Goal: Obtain resource: Download file/media

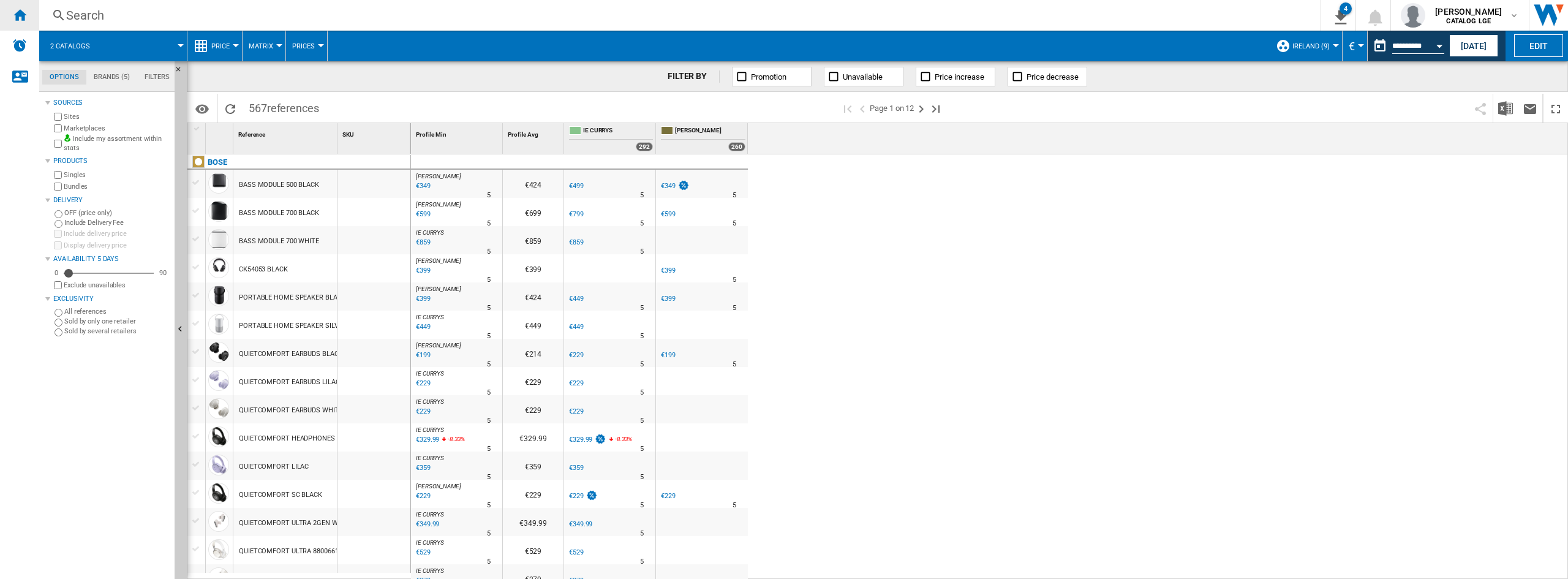
click at [14, 3] on div "Home" at bounding box center [19, 15] width 39 height 30
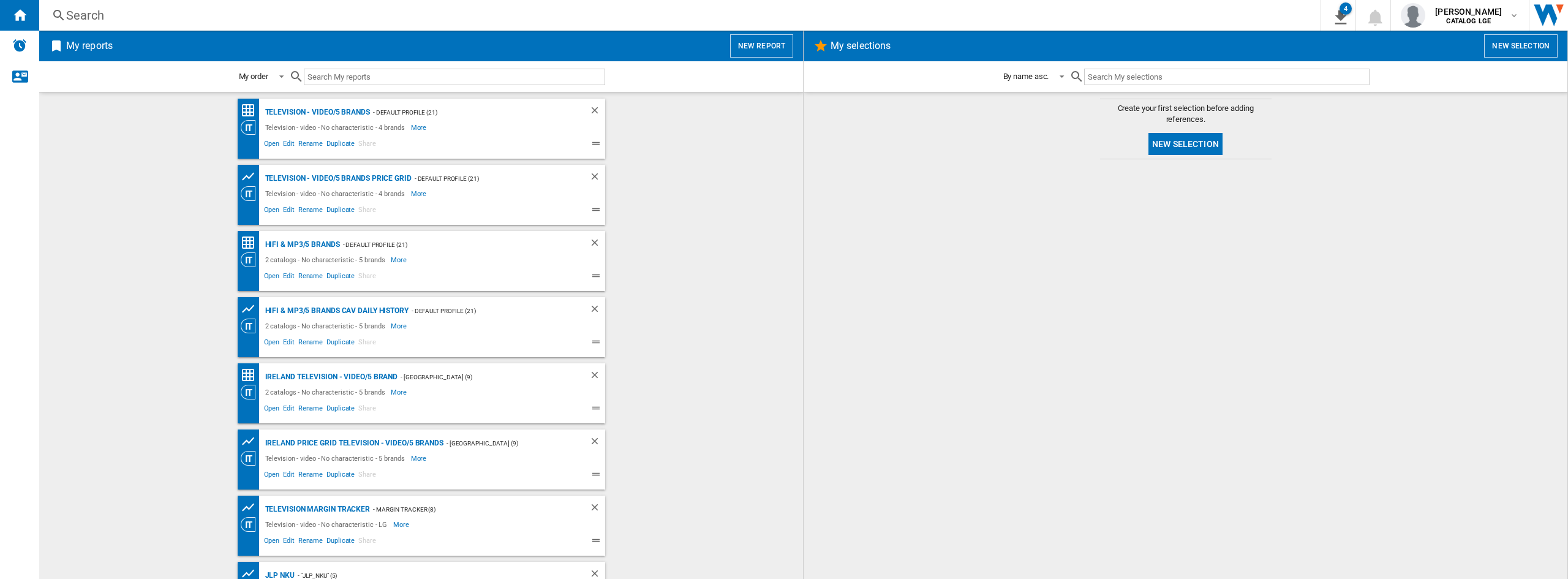
click at [257, 145] on div at bounding box center [251, 145] width 22 height 14
click at [269, 138] on span "Open" at bounding box center [271, 145] width 20 height 14
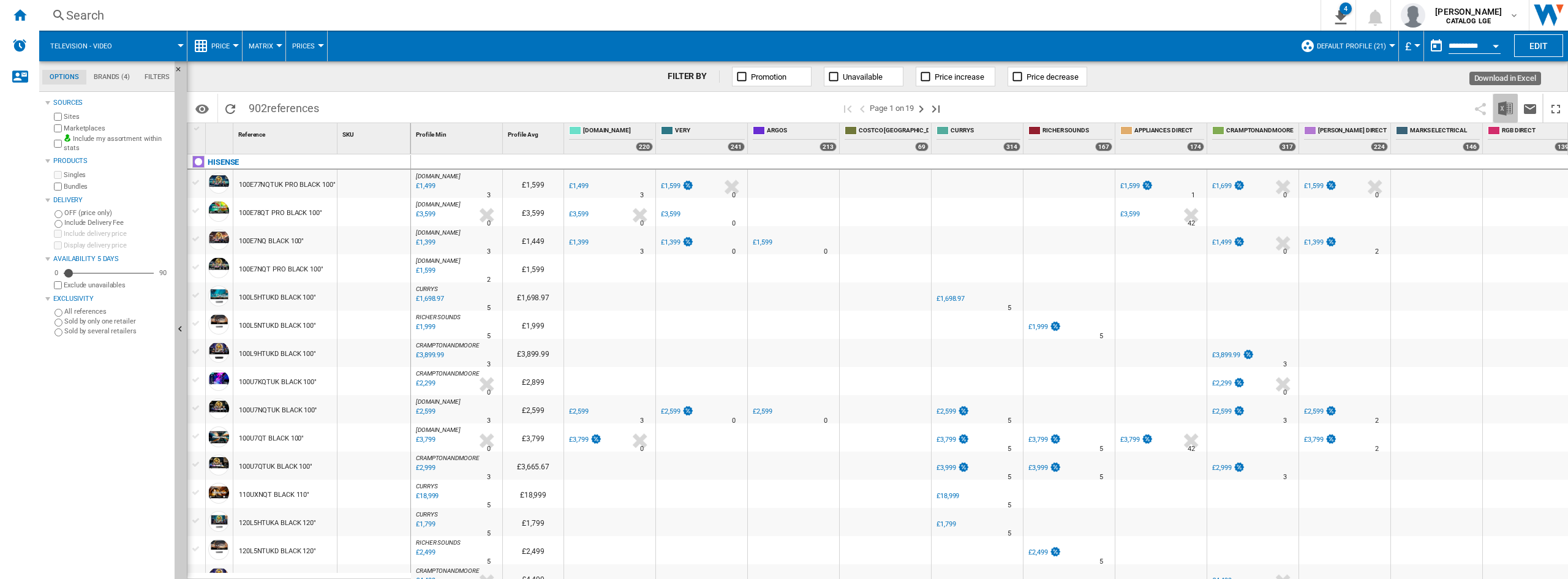
click at [1498, 102] on button "Download in Excel" at bounding box center [1506, 108] width 25 height 29
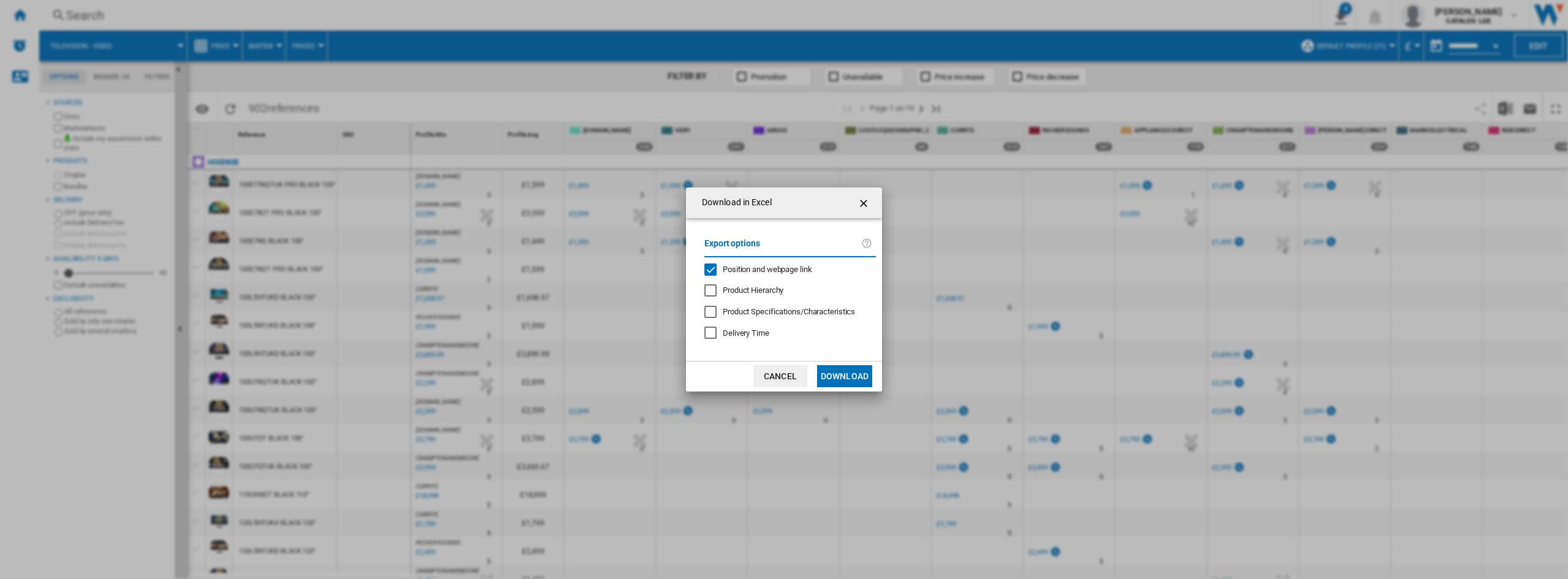
click at [723, 273] on span "Position and webpage link" at bounding box center [768, 270] width 90 height 10
click at [835, 361] on md-dialog-actions "Cancel Download" at bounding box center [784, 376] width 196 height 30
click at [836, 375] on button "Download" at bounding box center [845, 375] width 55 height 22
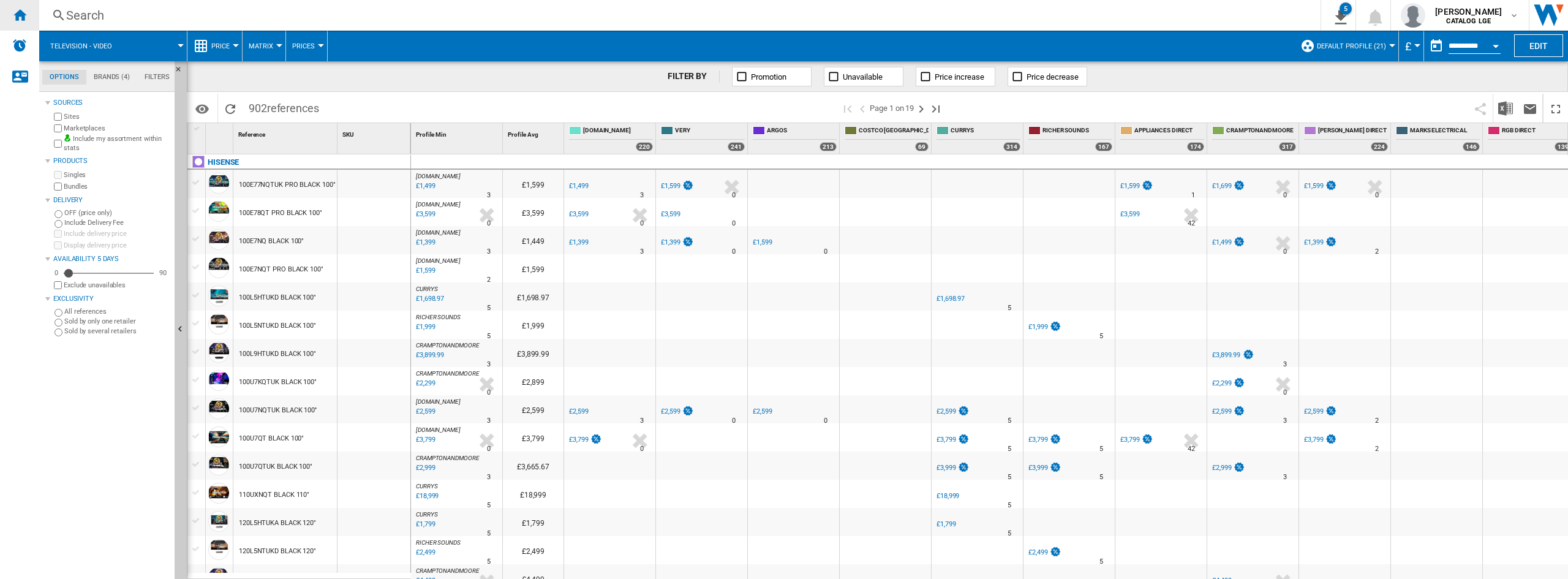
click at [30, 14] on div "Home" at bounding box center [19, 15] width 39 height 30
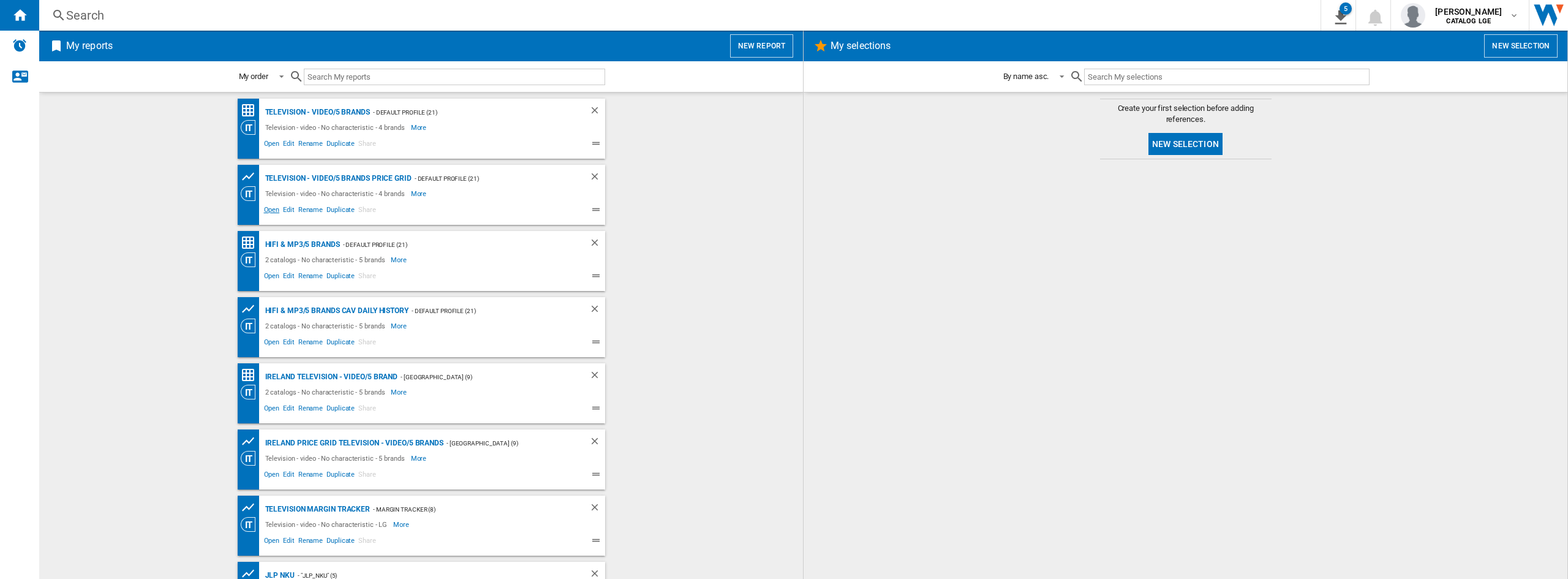
click at [271, 216] on span "Open" at bounding box center [271, 210] width 20 height 14
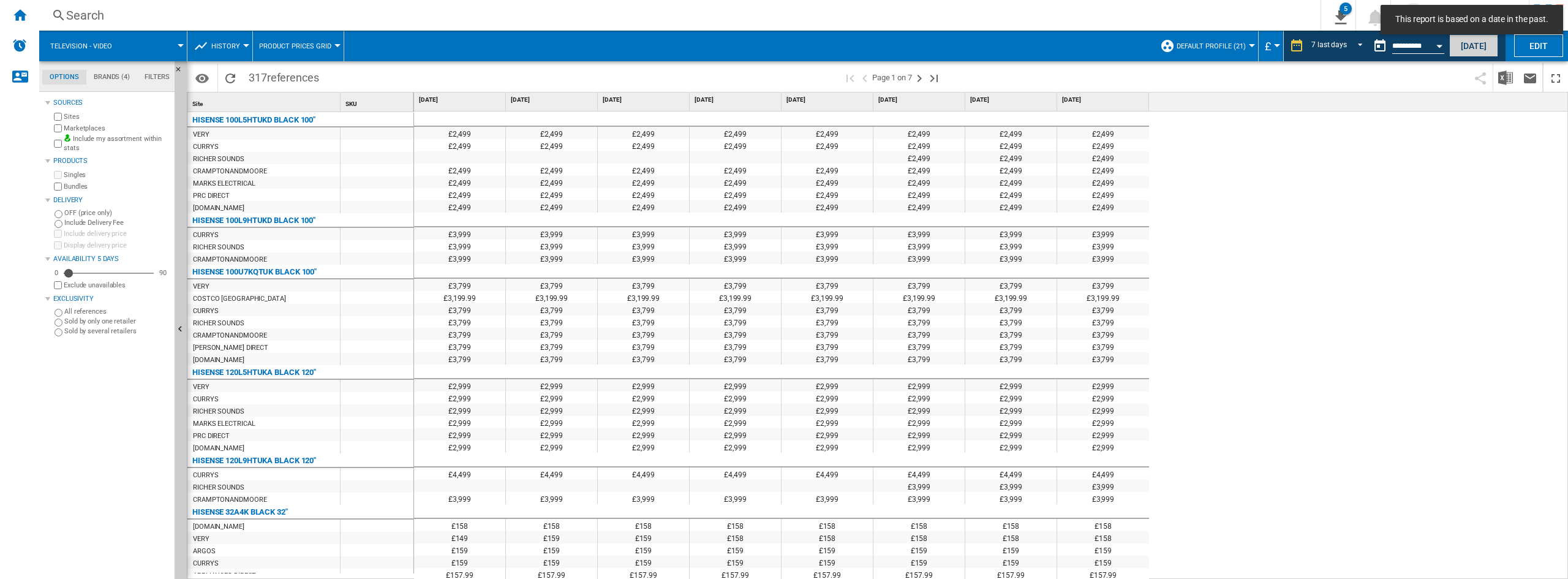
click at [1458, 51] on button "[DATE]" at bounding box center [1474, 46] width 49 height 23
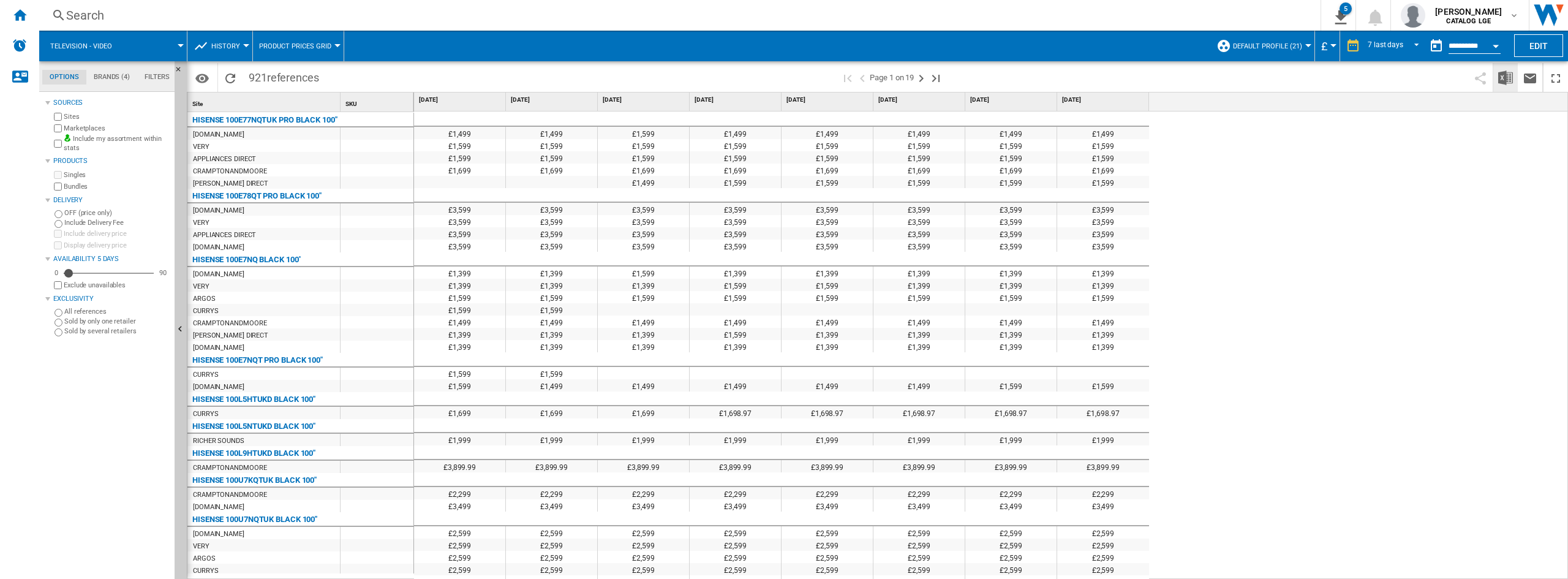
click at [1504, 81] on img "Download in Excel" at bounding box center [1505, 77] width 14 height 14
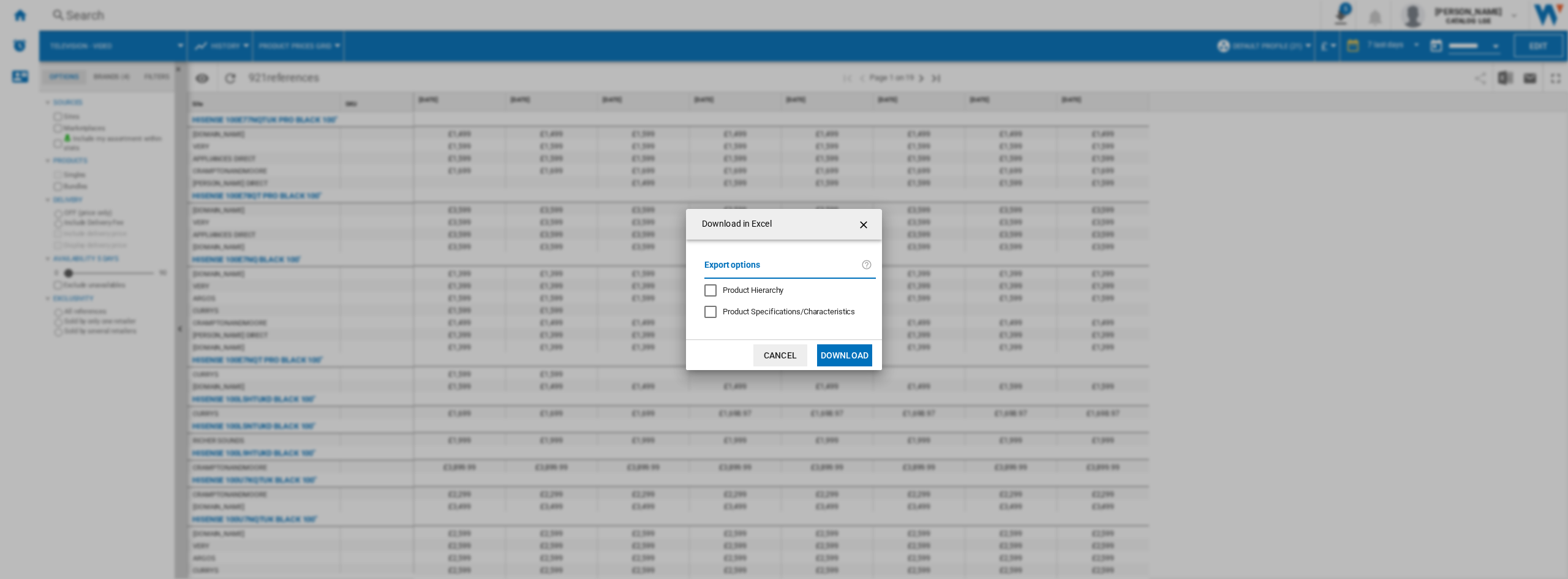
click at [854, 356] on button "Download" at bounding box center [845, 354] width 55 height 22
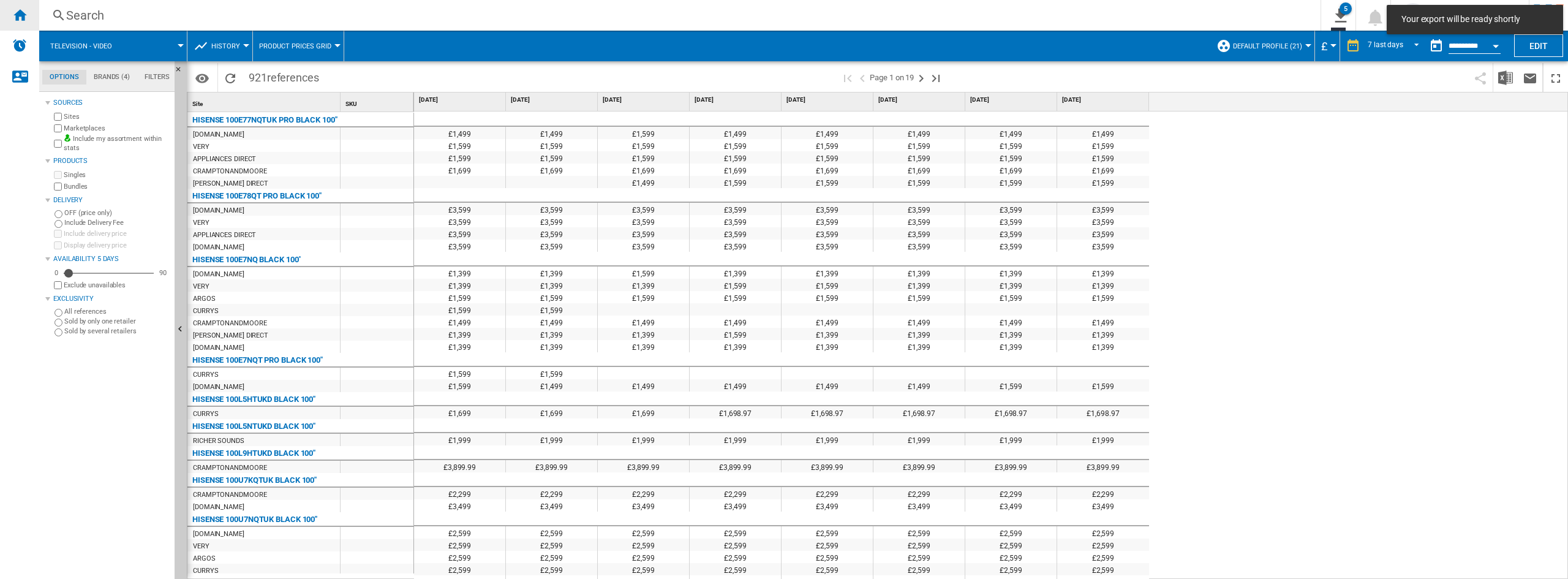
click at [29, 19] on div "Home" at bounding box center [19, 15] width 39 height 30
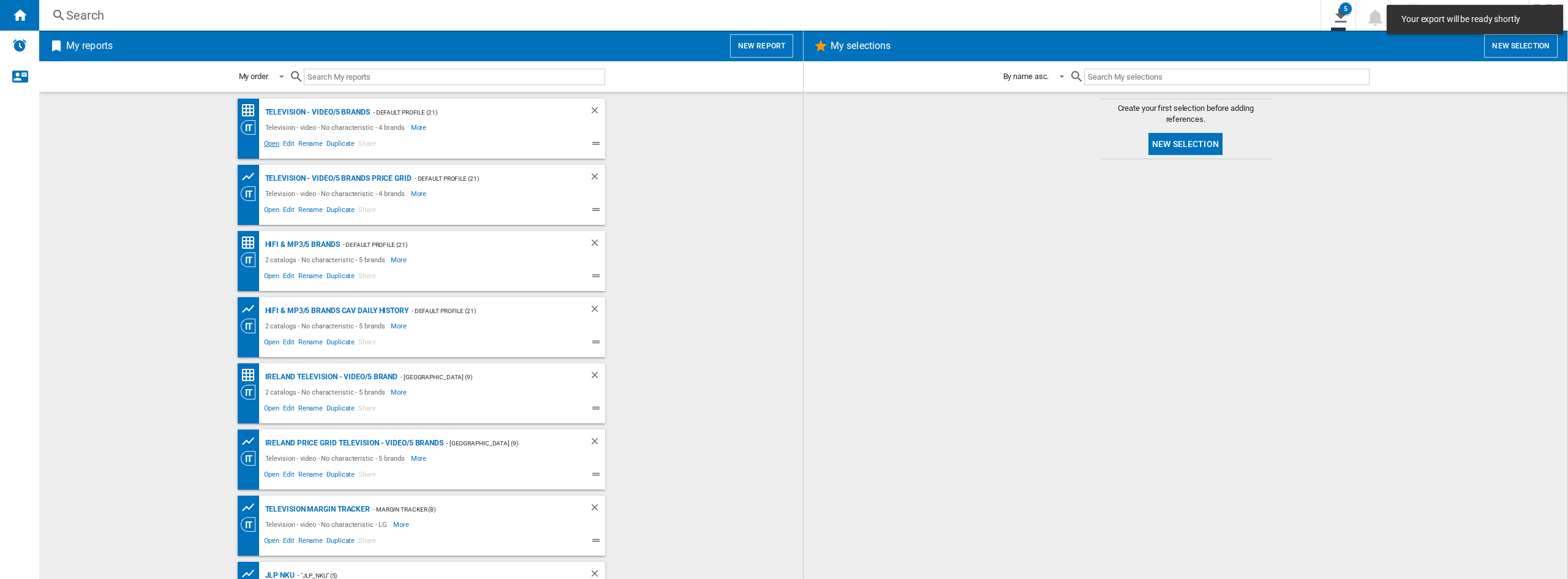
click at [272, 145] on span "Open" at bounding box center [271, 145] width 20 height 14
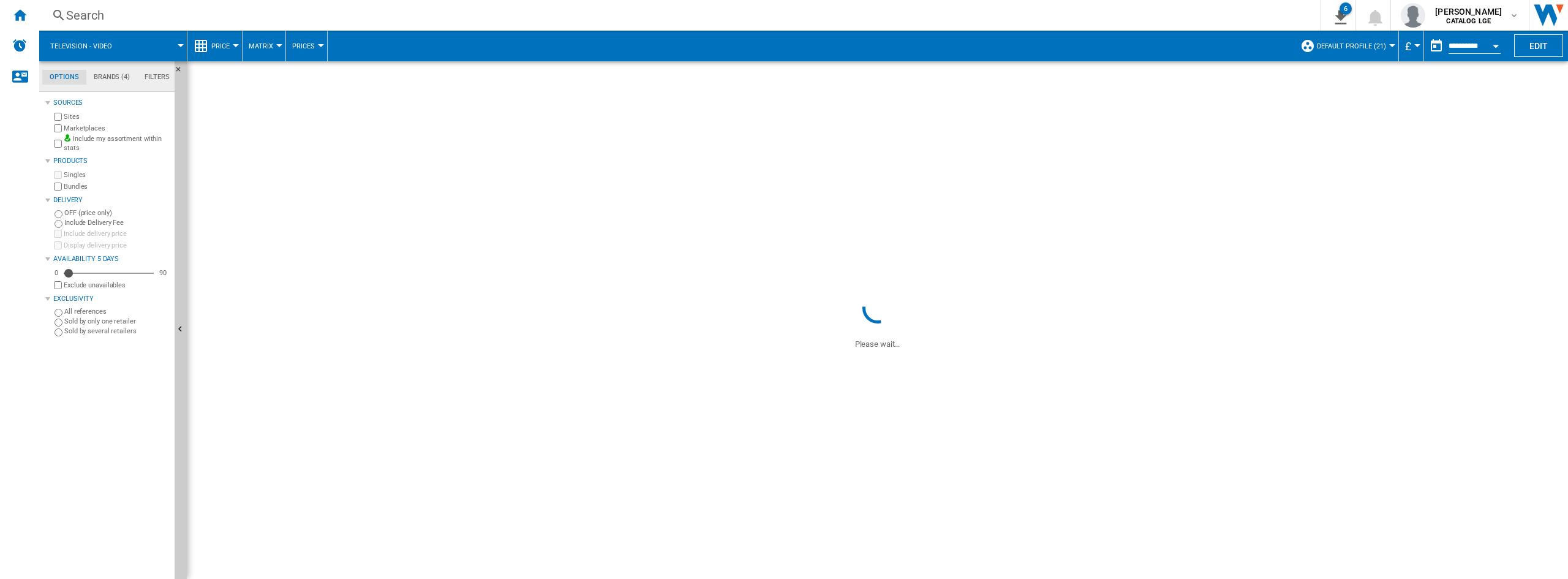
click at [1412, 46] on button "£" at bounding box center [1411, 46] width 12 height 30
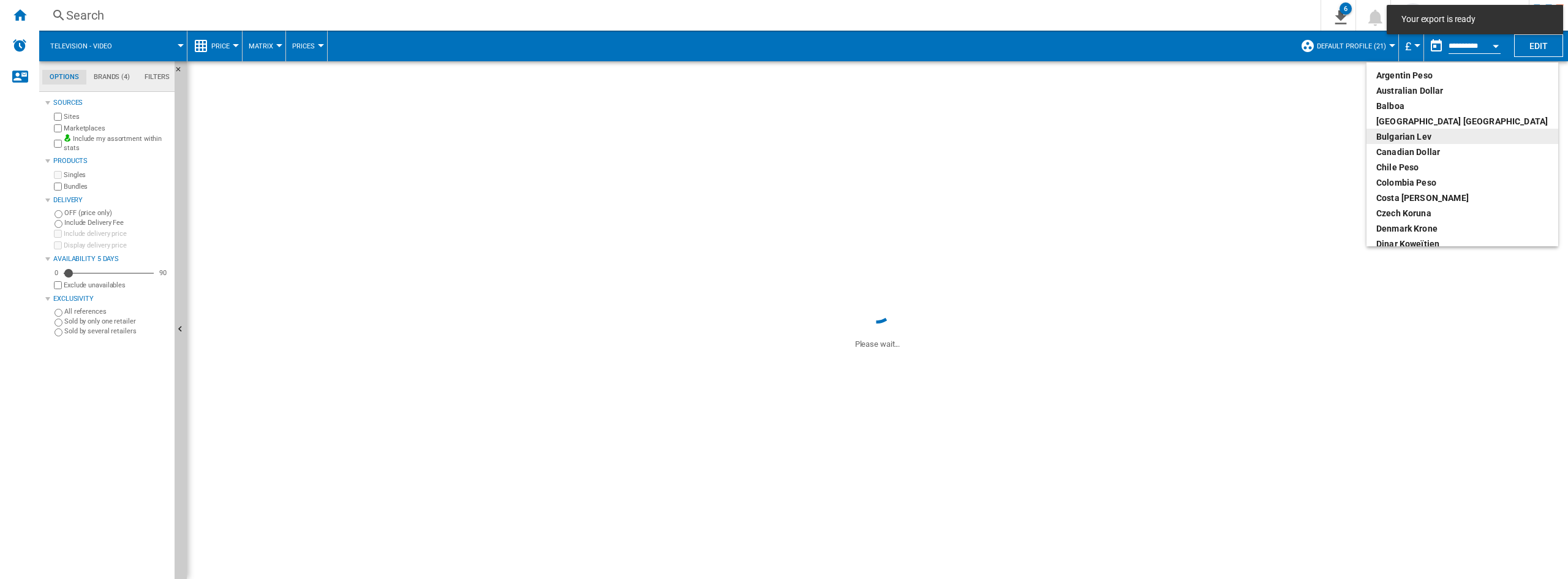
click at [1309, 111] on md-backdrop at bounding box center [784, 290] width 1568 height 579
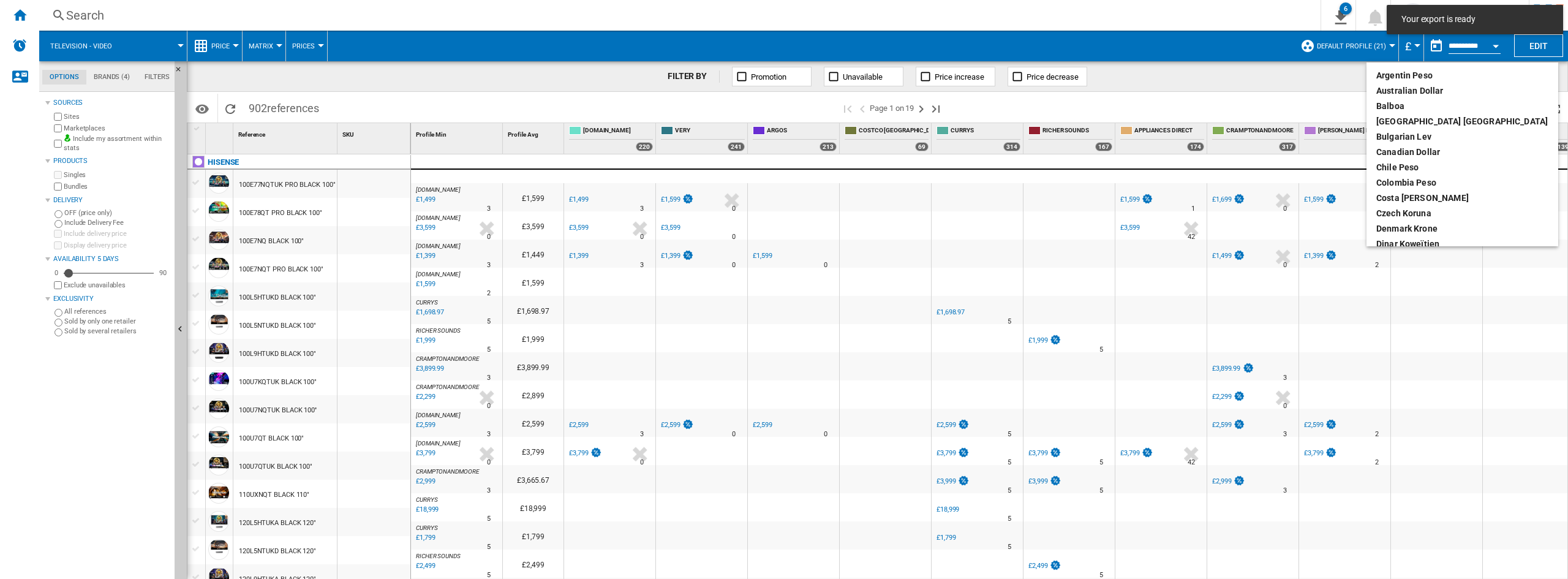
click at [1498, 46] on div "Open calendar" at bounding box center [1496, 46] width 6 height 3
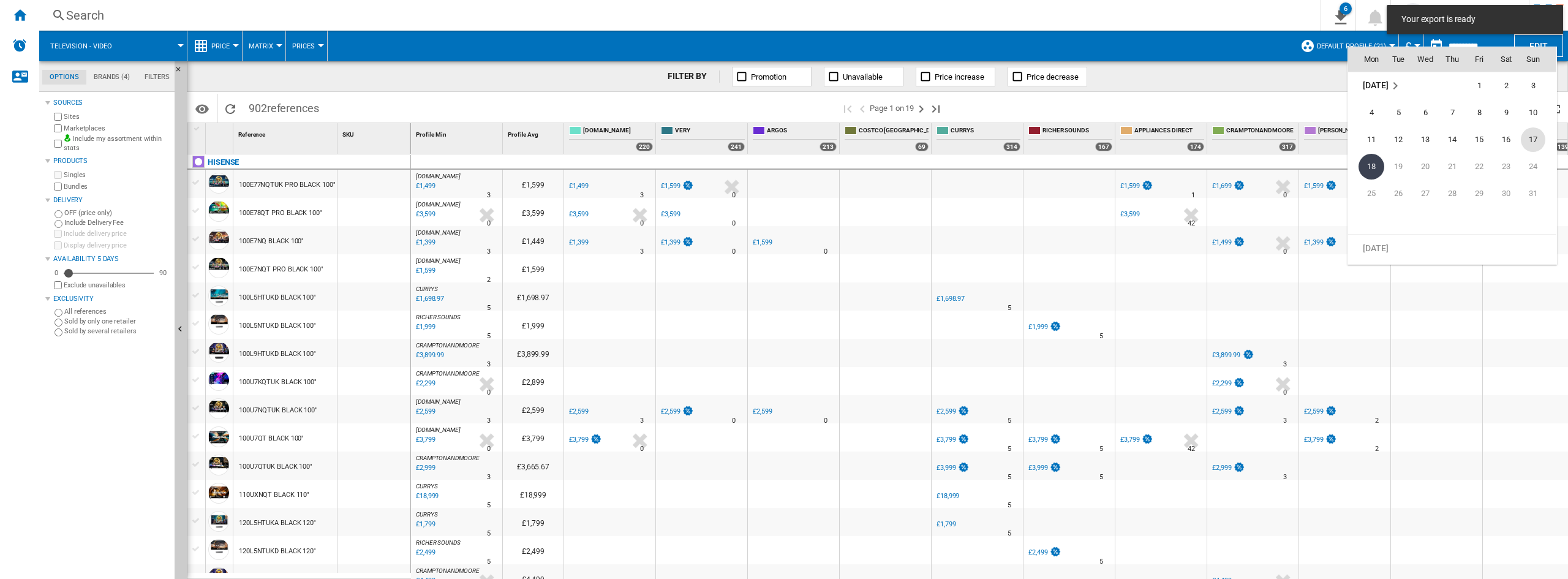
scroll to position [5842, 0]
click at [1530, 138] on span "17" at bounding box center [1534, 140] width 25 height 25
type input "**********"
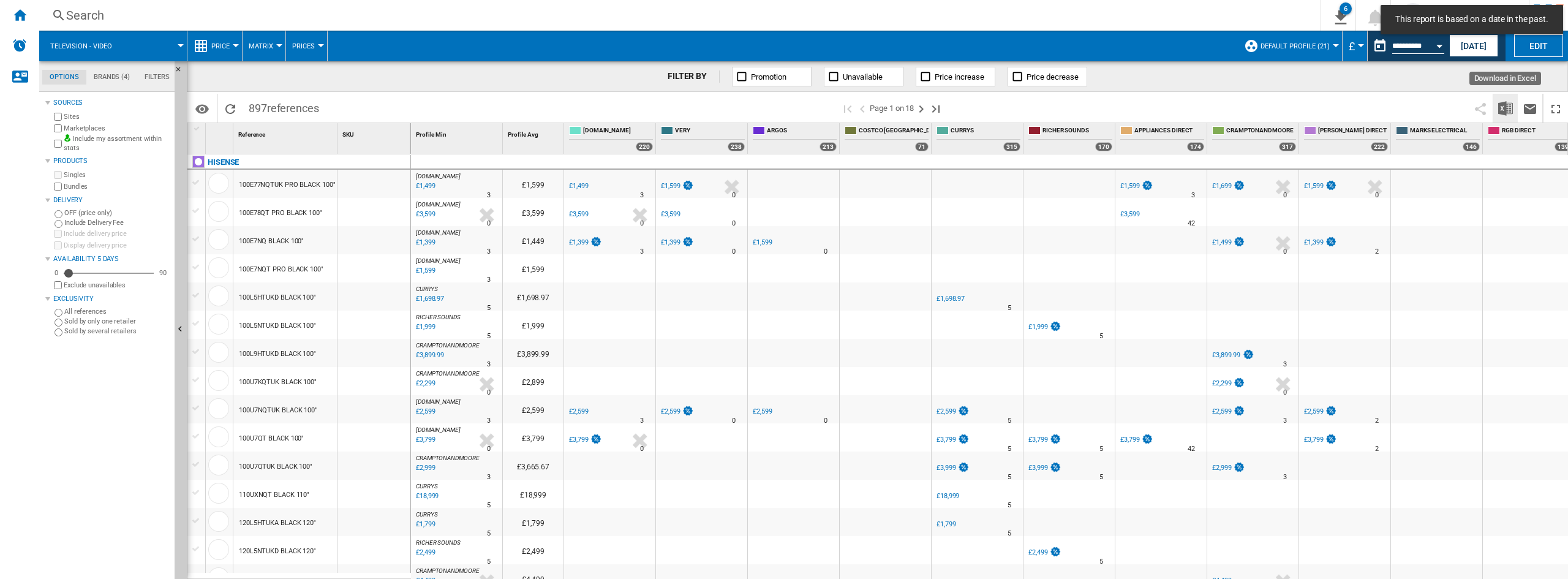
click at [1501, 109] on img "Download in Excel" at bounding box center [1505, 108] width 14 height 14
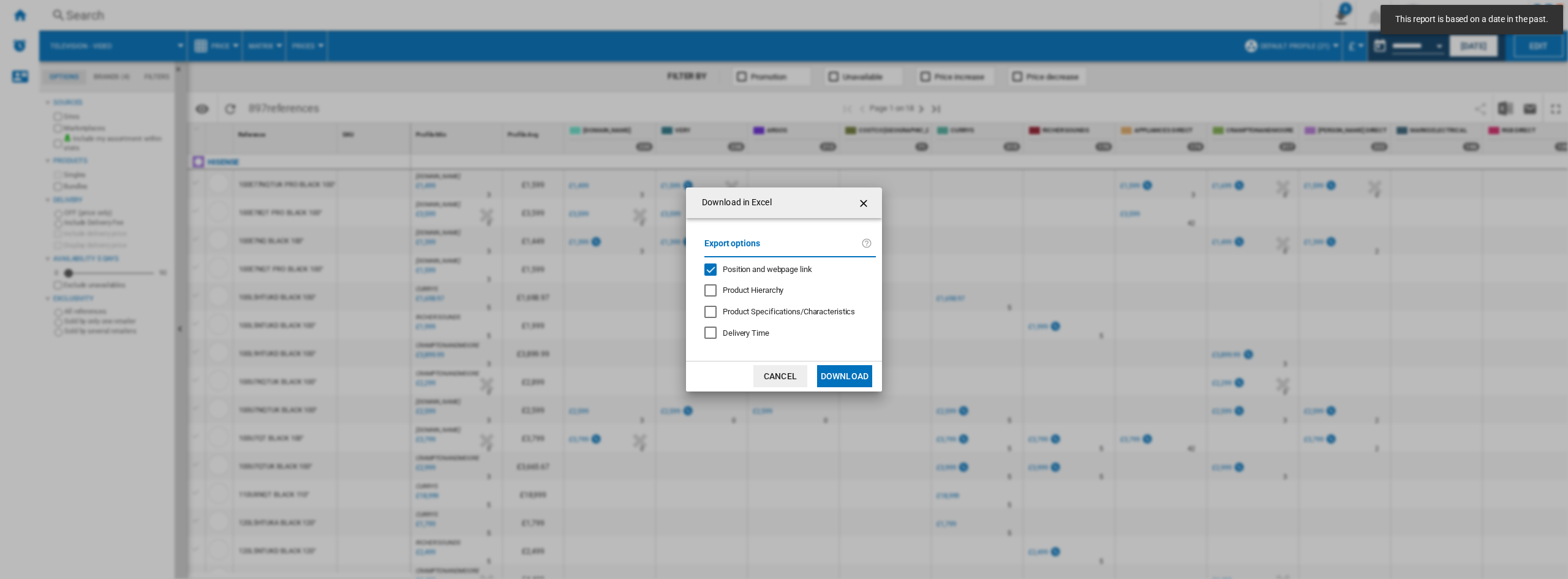
click at [750, 270] on span "Position and webpage link" at bounding box center [768, 270] width 90 height 10
click at [842, 380] on button "Download" at bounding box center [845, 375] width 55 height 22
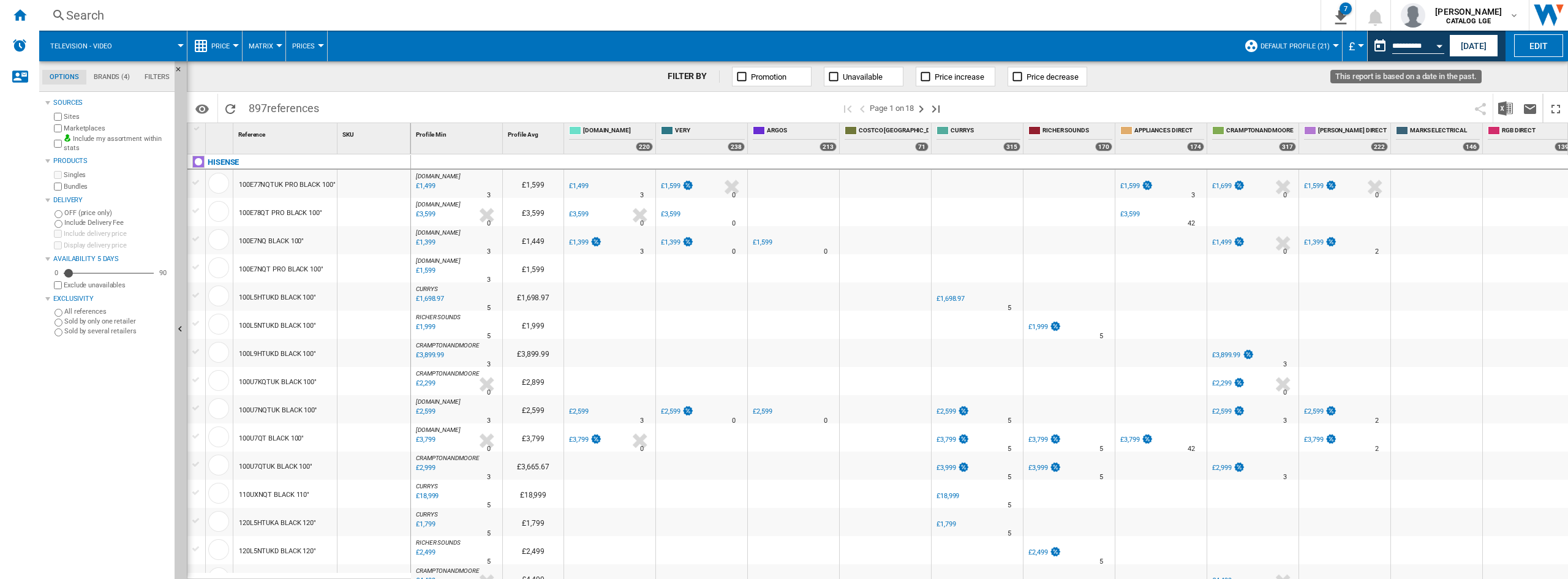
click at [1436, 46] on button "Open calendar" at bounding box center [1439, 44] width 22 height 22
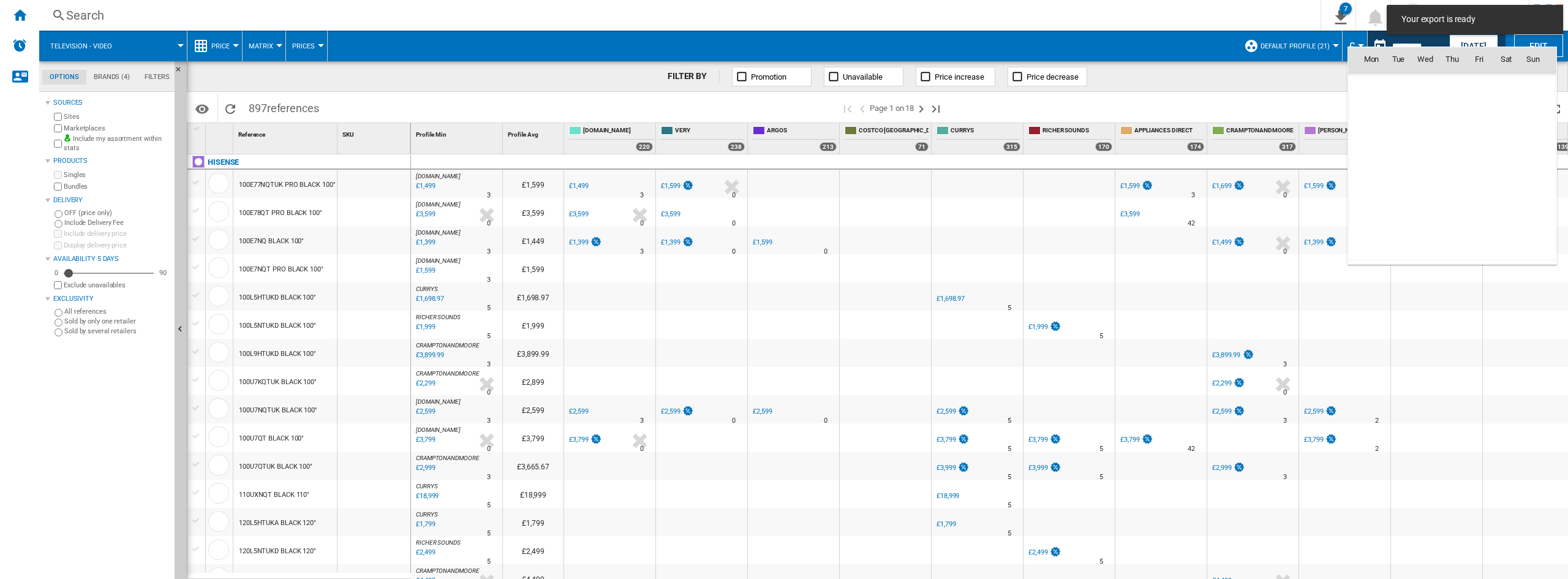
scroll to position [5842, 0]
drag, startPoint x: 1500, startPoint y: 132, endPoint x: 1503, endPoint y: 125, distance: 7.6
click at [1501, 132] on span "16" at bounding box center [1507, 140] width 25 height 25
type input "**********"
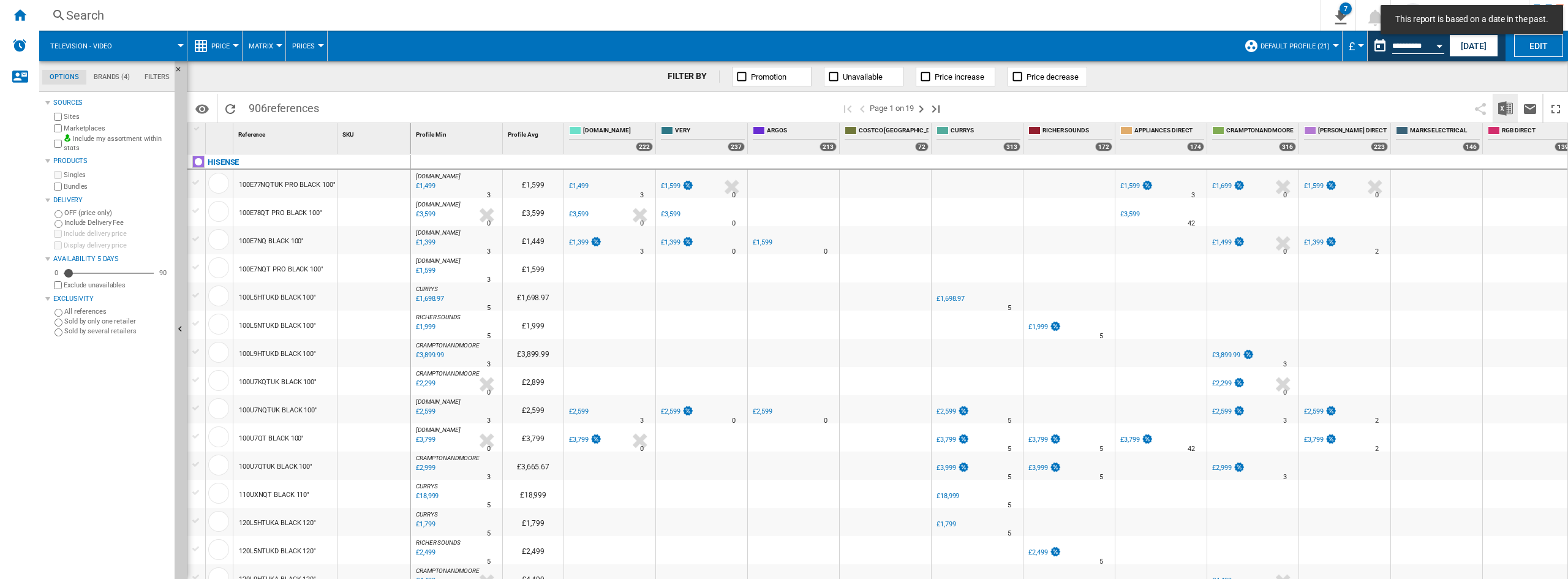
click at [1504, 111] on img "Download in Excel" at bounding box center [1505, 108] width 14 height 14
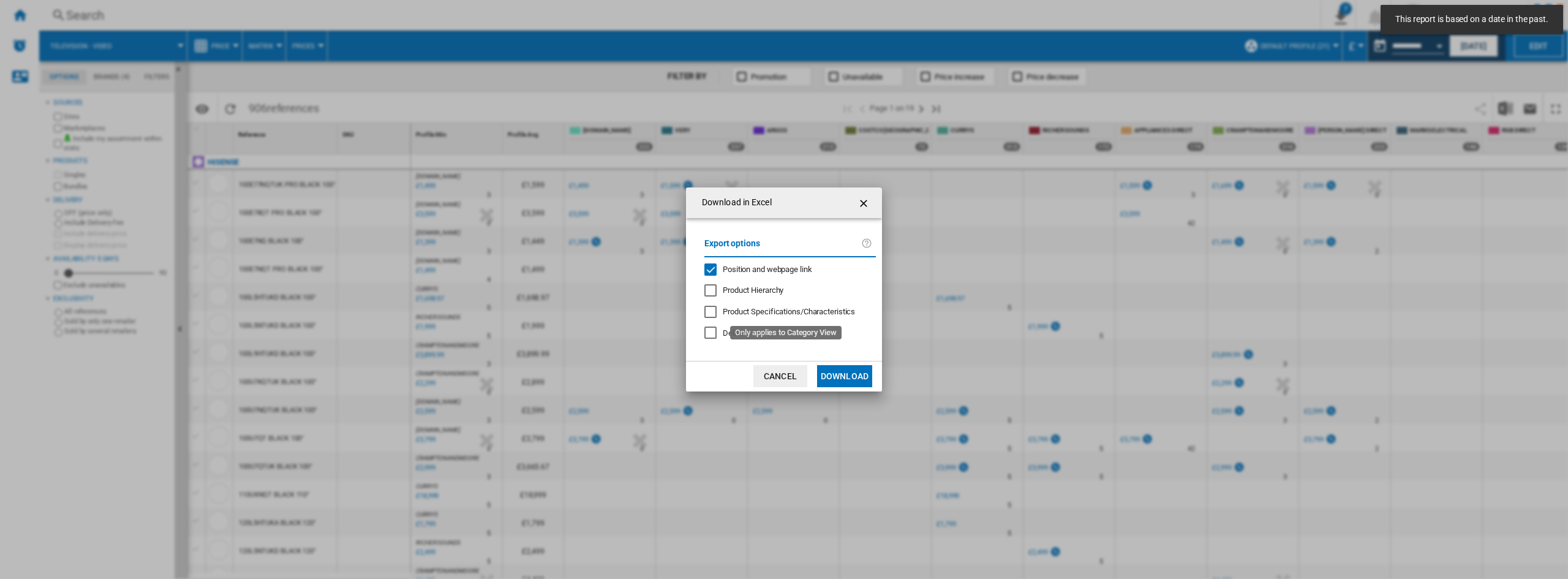
click at [761, 270] on span "Position and webpage link" at bounding box center [768, 270] width 90 height 10
click at [871, 382] on button "Download" at bounding box center [845, 375] width 55 height 22
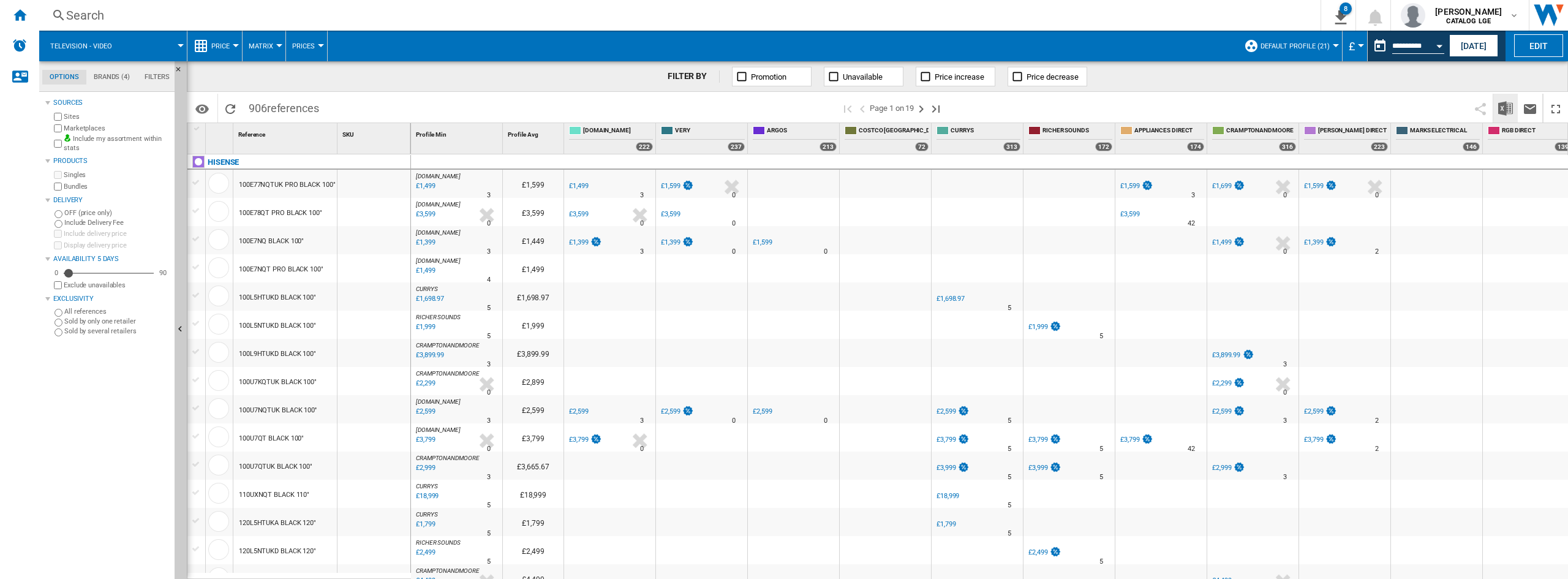
click at [1508, 113] on img "Download in Excel" at bounding box center [1505, 108] width 14 height 14
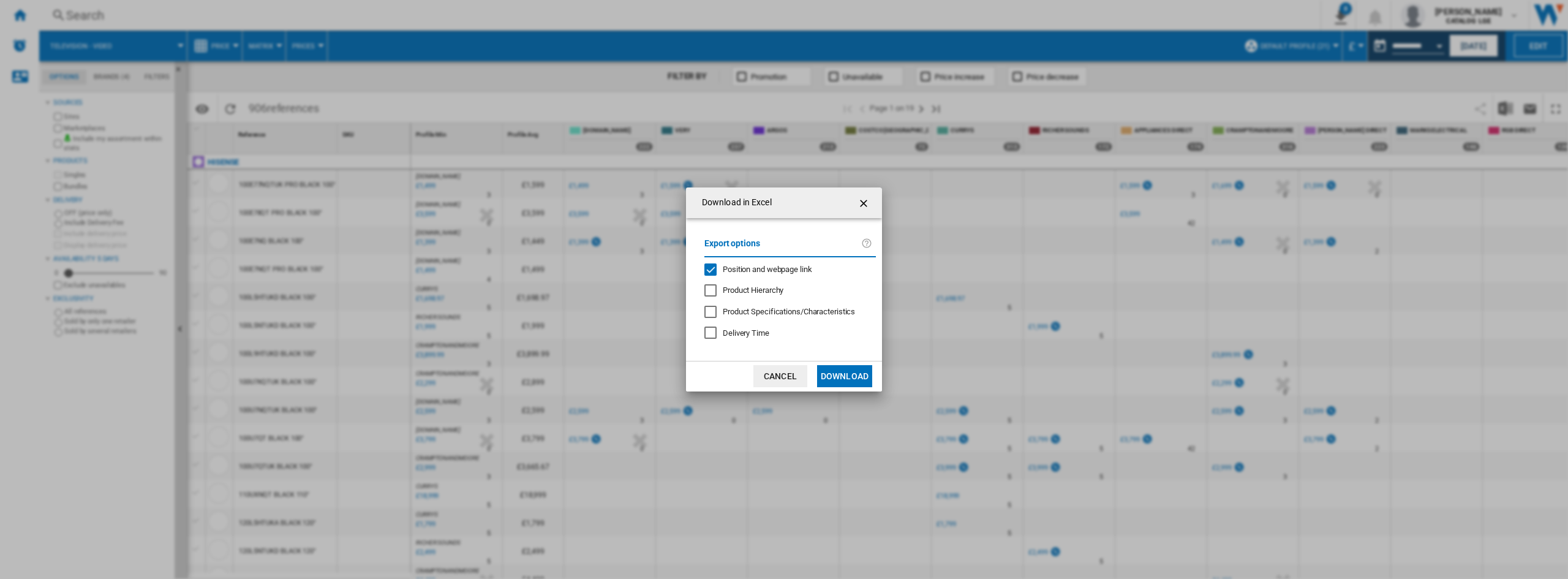
click at [812, 271] on span "Position and webpage link" at bounding box center [768, 270] width 90 height 10
click at [861, 389] on md-dialog-actions "Cancel Download" at bounding box center [784, 376] width 196 height 30
click at [859, 382] on button "Download" at bounding box center [845, 375] width 55 height 22
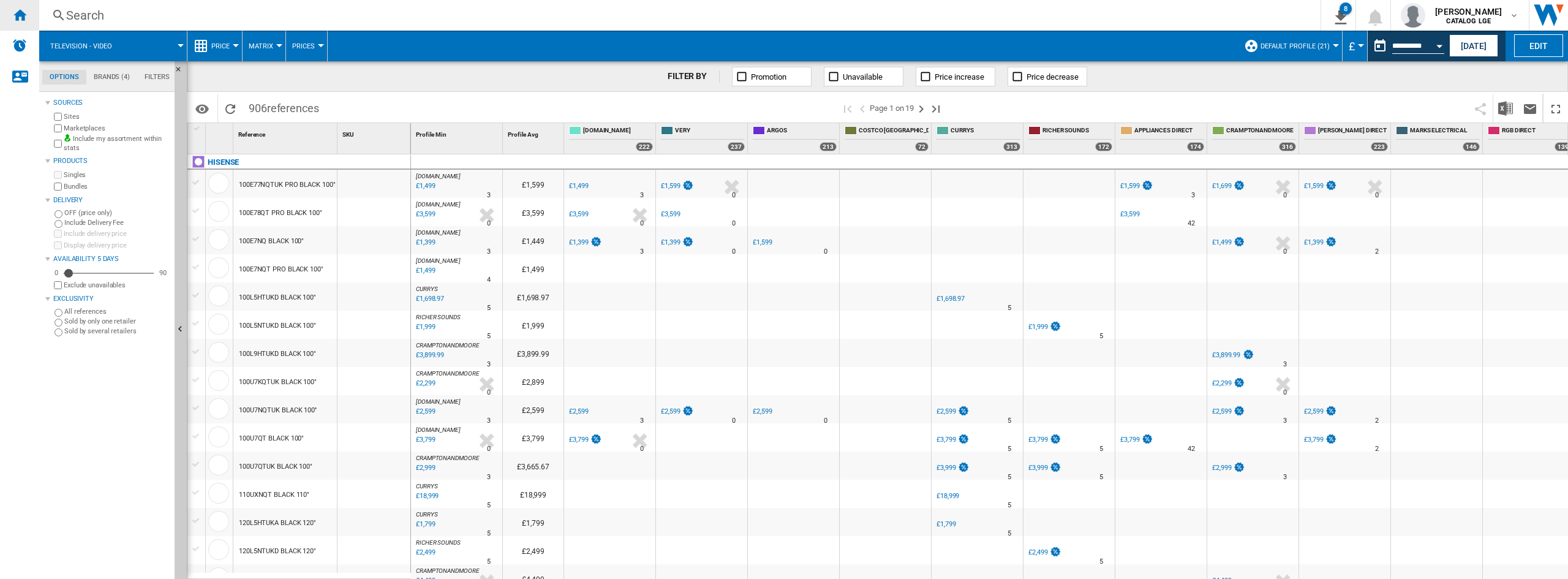
click at [5, 11] on div "Home" at bounding box center [19, 15] width 39 height 30
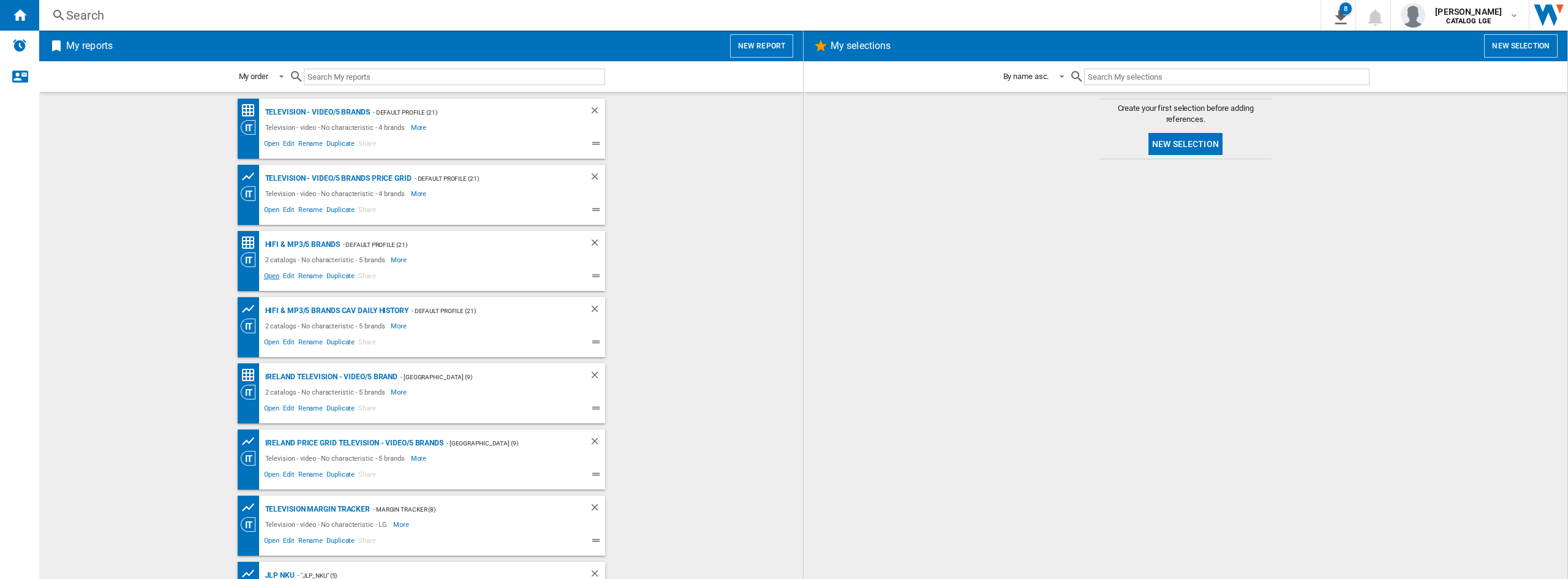
click at [272, 273] on span "Open" at bounding box center [271, 277] width 20 height 14
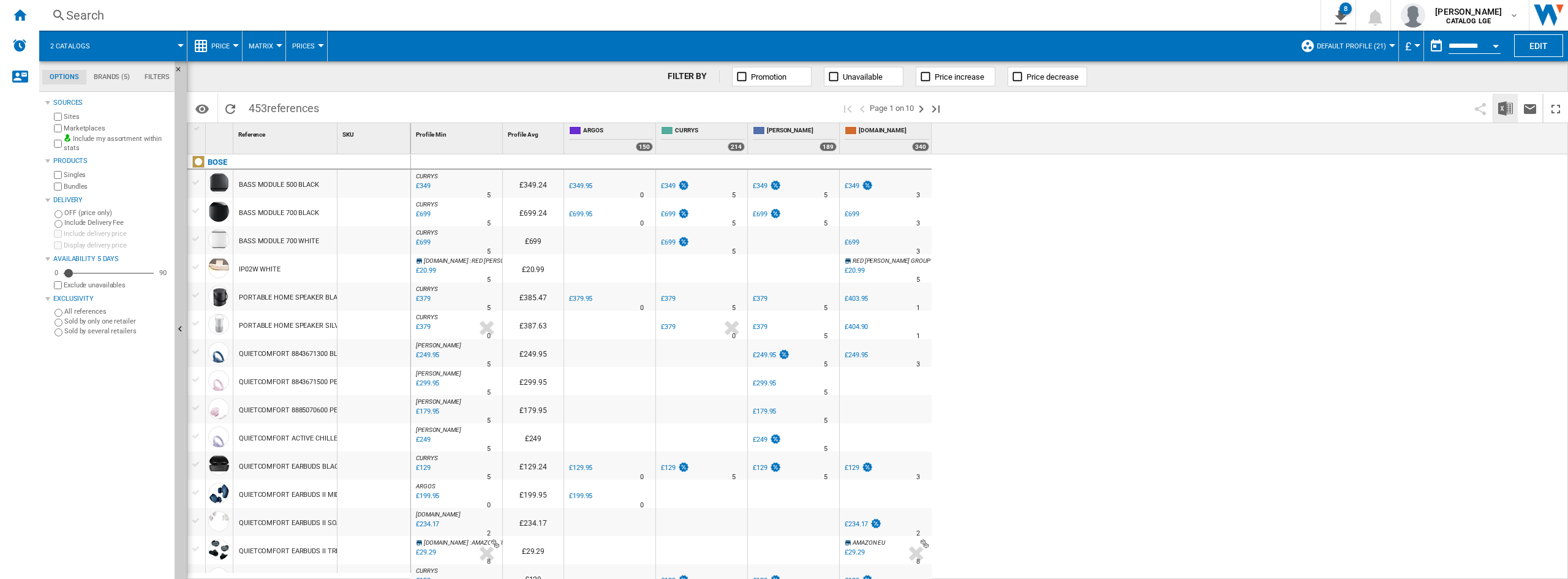
click at [1501, 106] on img "Download in Excel" at bounding box center [1505, 108] width 14 height 14
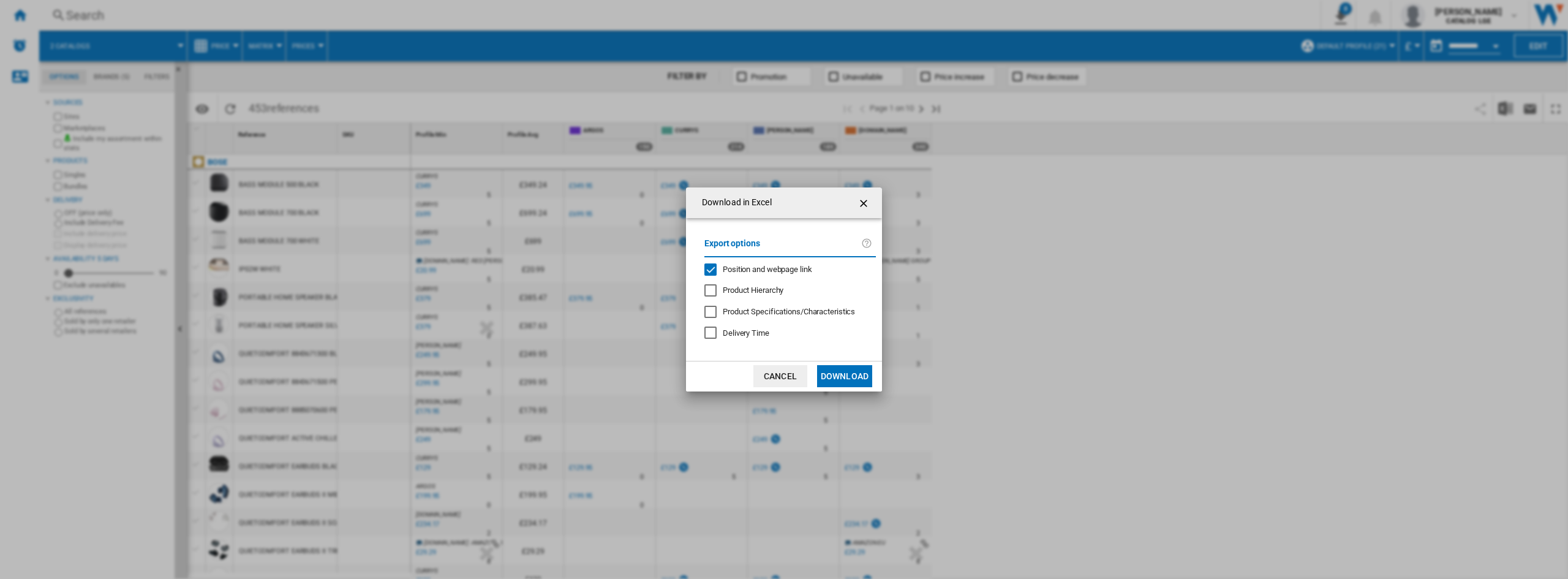
click at [758, 275] on div "Export options Position and webpage link Product Hierarchy Product Specificatio…" at bounding box center [790, 290] width 184 height 118
click at [793, 267] on span "Position and webpage link" at bounding box center [768, 270] width 90 height 10
click at [845, 381] on button "Download" at bounding box center [845, 375] width 55 height 22
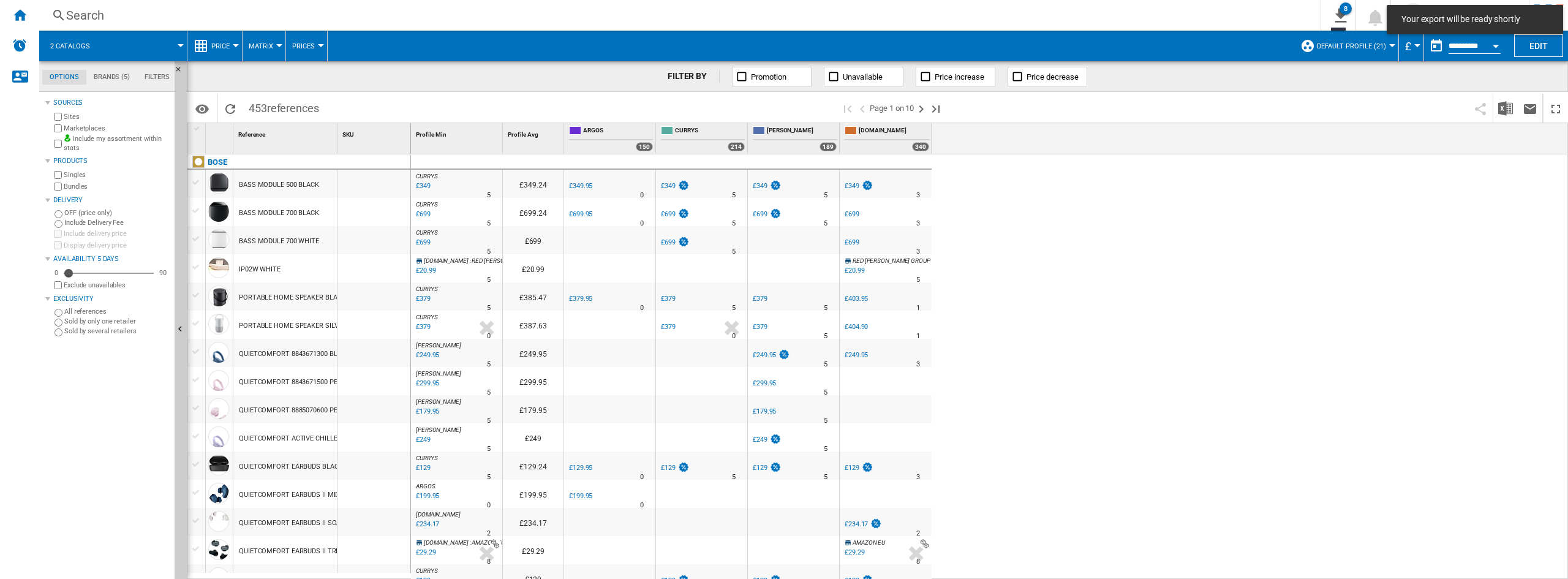
click at [15, 16] on ng-md-icon "Home" at bounding box center [19, 14] width 14 height 14
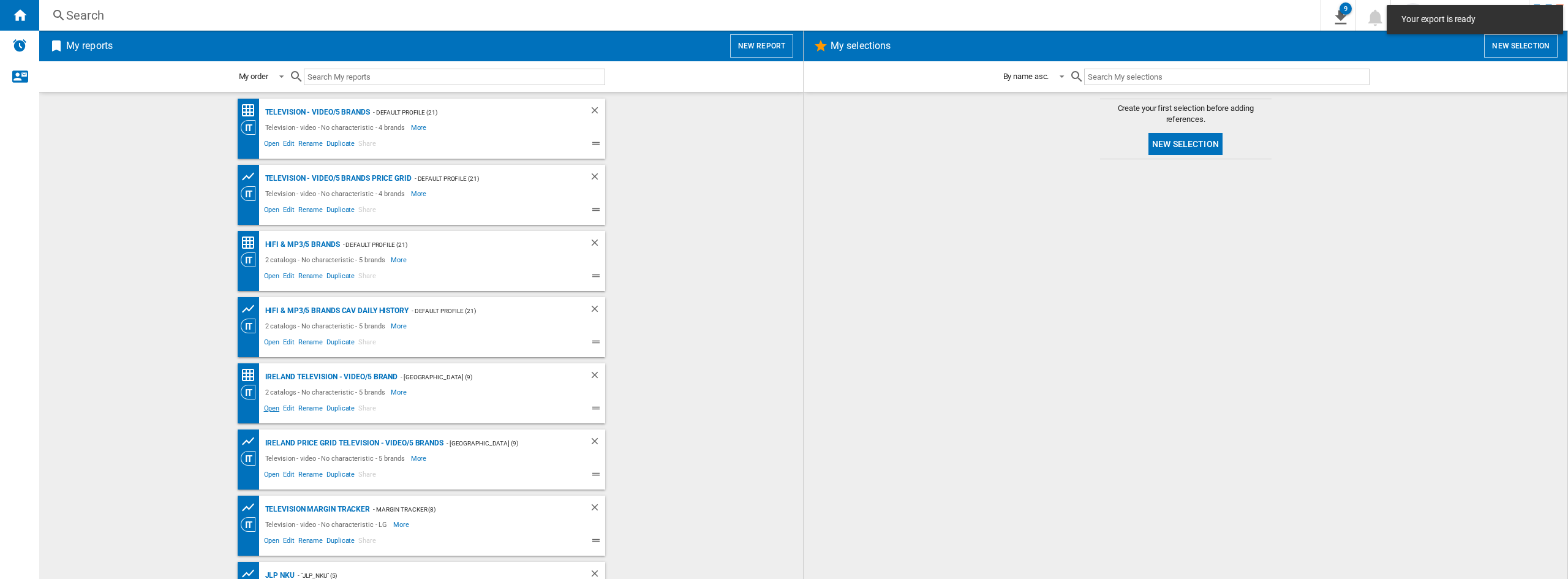
click at [265, 410] on span "Open" at bounding box center [271, 409] width 20 height 14
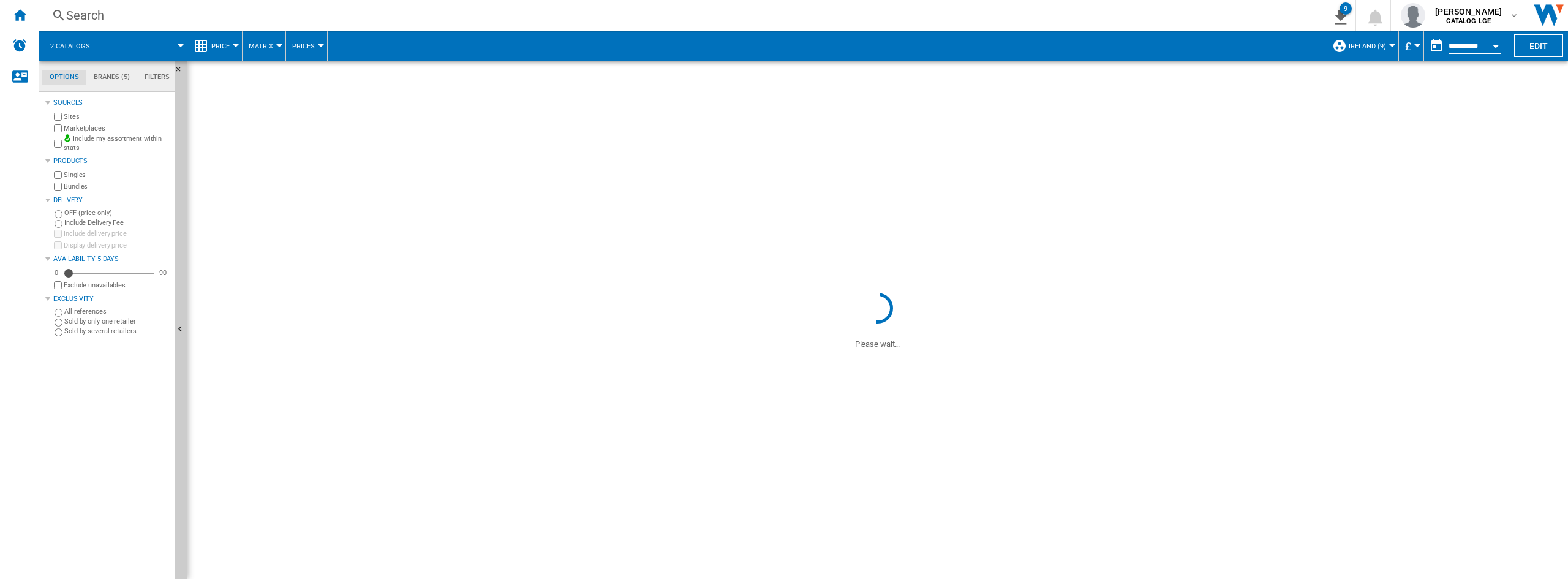
click at [1380, 69] on span at bounding box center [877, 175] width 1381 height 229
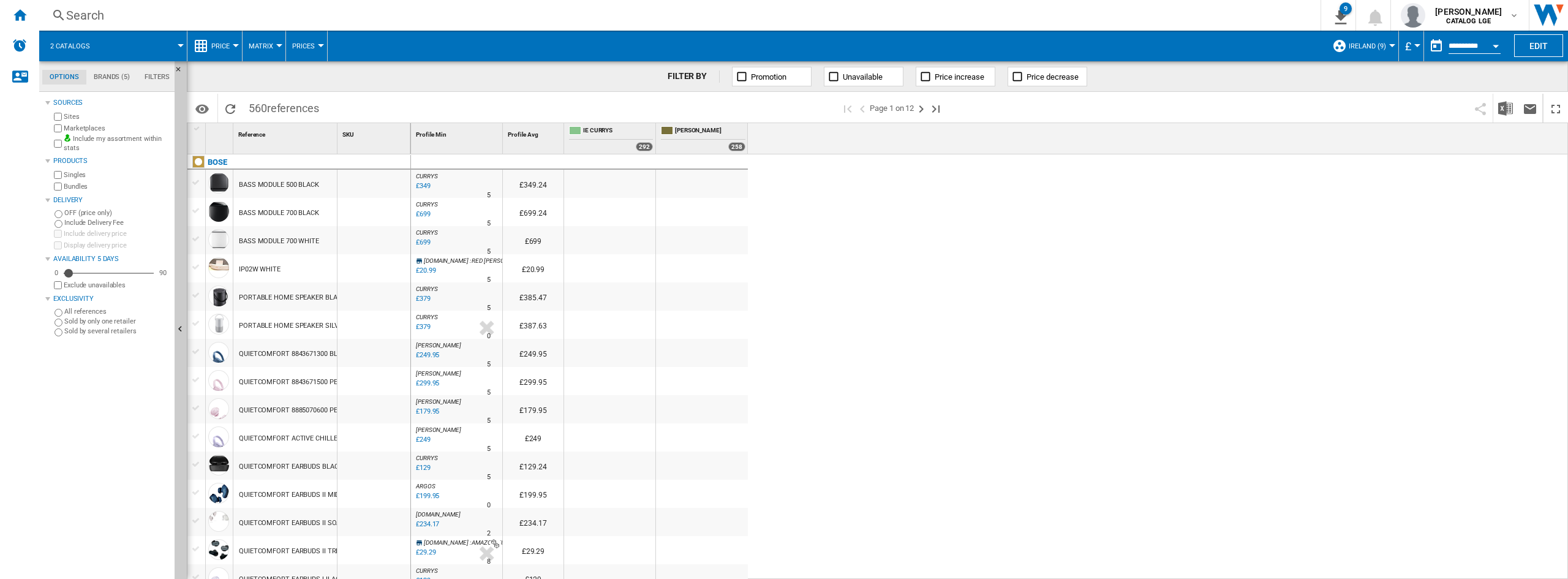
click at [1407, 45] on span "£" at bounding box center [1408, 47] width 6 height 13
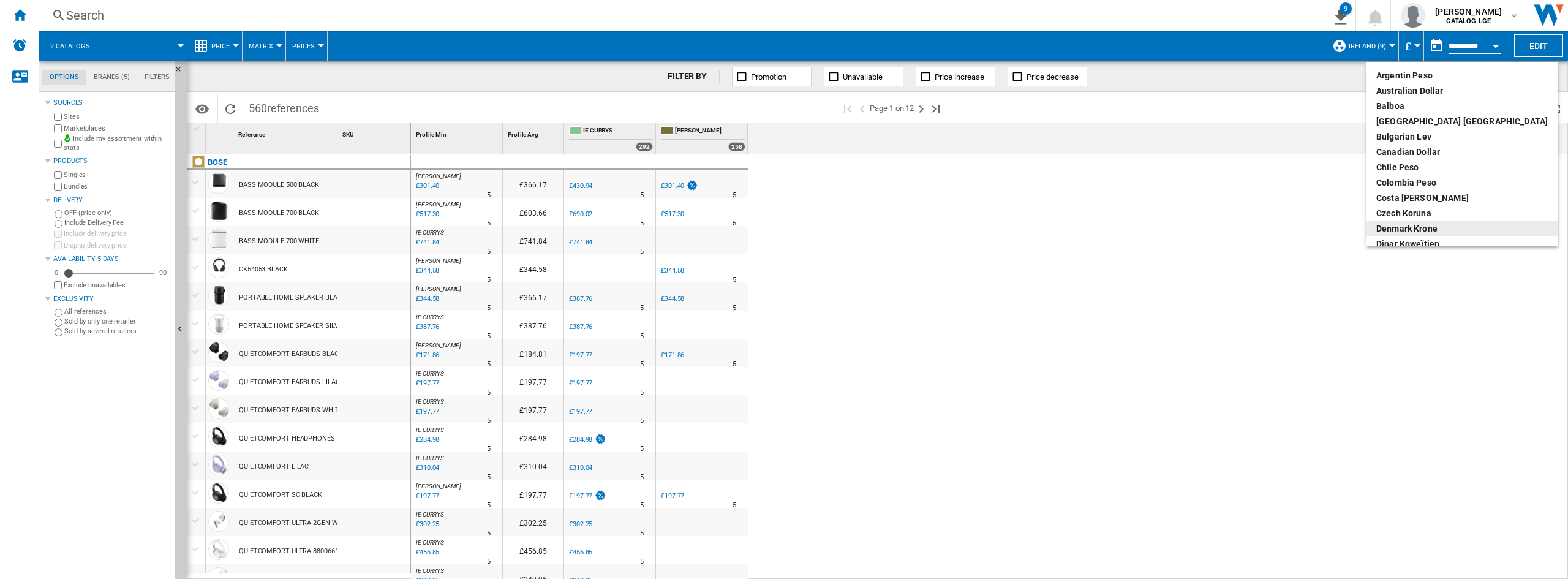
scroll to position [123, 0]
click at [1407, 181] on div "euro" at bounding box center [1462, 182] width 172 height 12
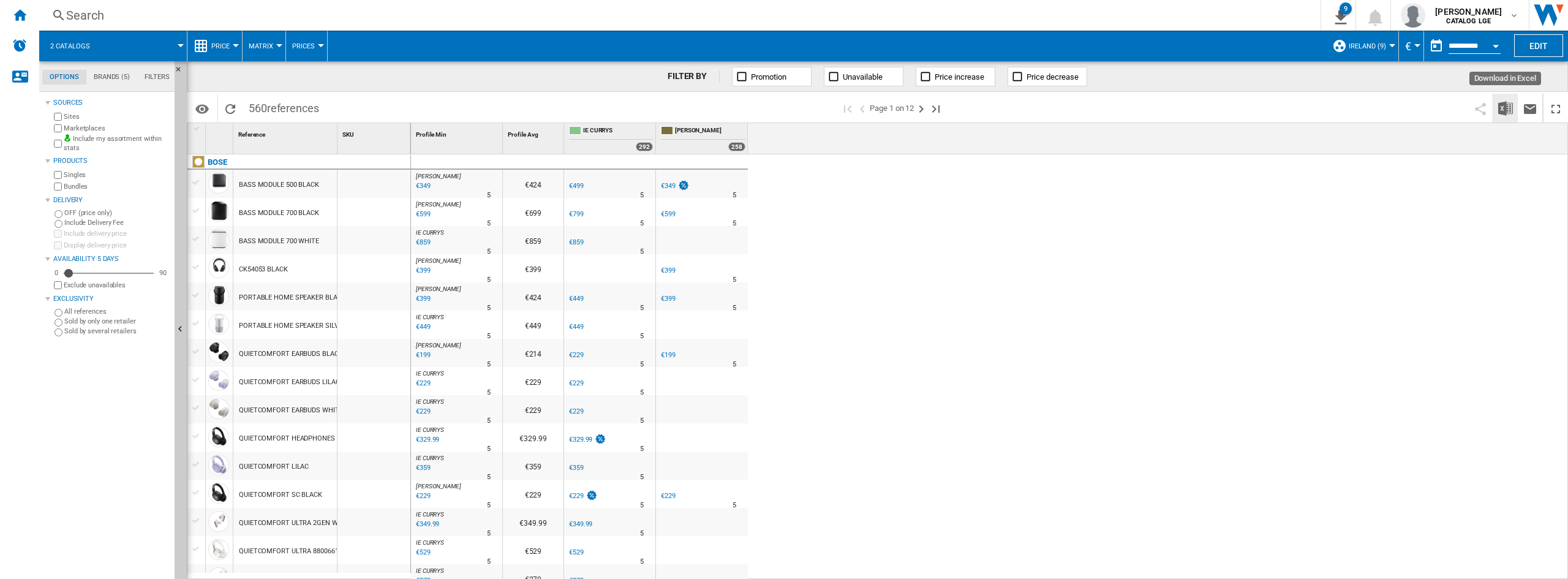
click at [1500, 106] on img "Download in Excel" at bounding box center [1505, 108] width 14 height 14
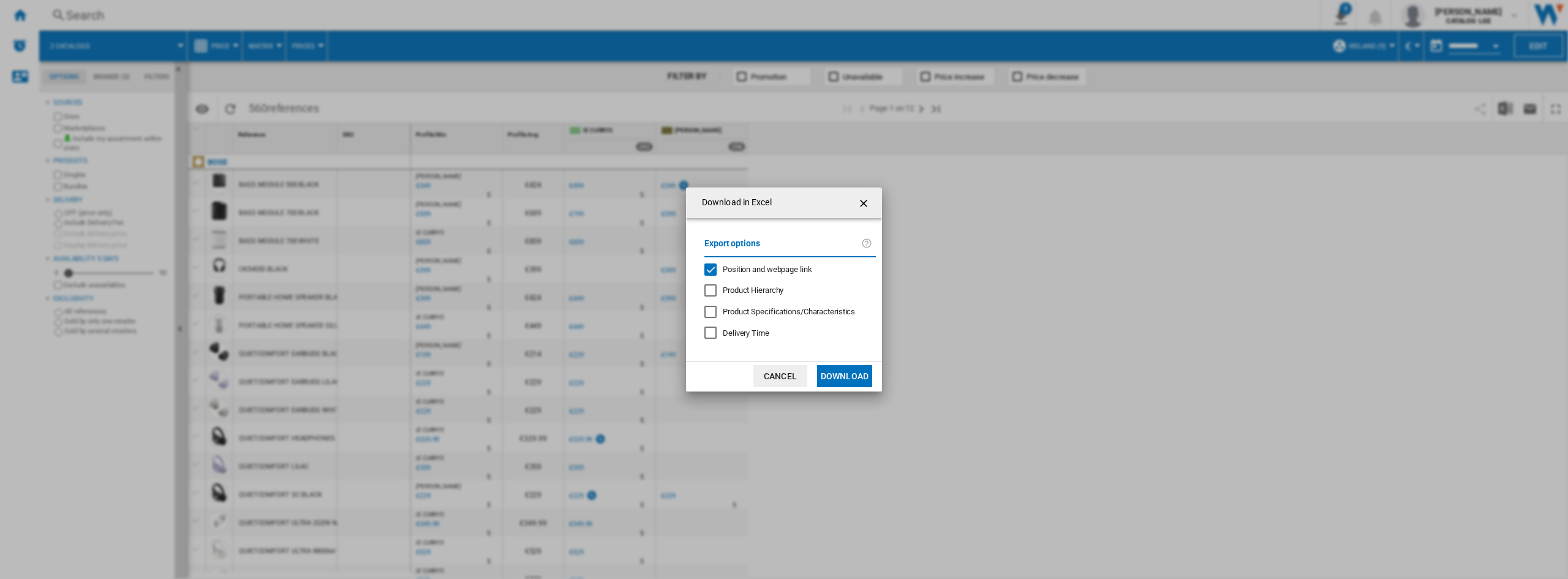
drag, startPoint x: 744, startPoint y: 268, endPoint x: 765, endPoint y: 273, distance: 21.6
click at [744, 267] on span "Position and webpage link" at bounding box center [768, 270] width 90 height 10
click at [840, 375] on button "Download" at bounding box center [845, 375] width 55 height 22
